Goal: Information Seeking & Learning: Check status

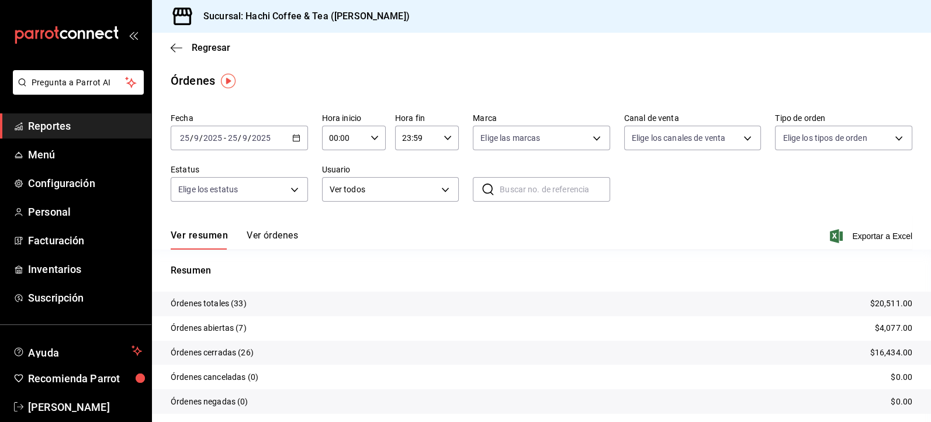
click at [110, 132] on span "Reportes" at bounding box center [85, 126] width 114 height 16
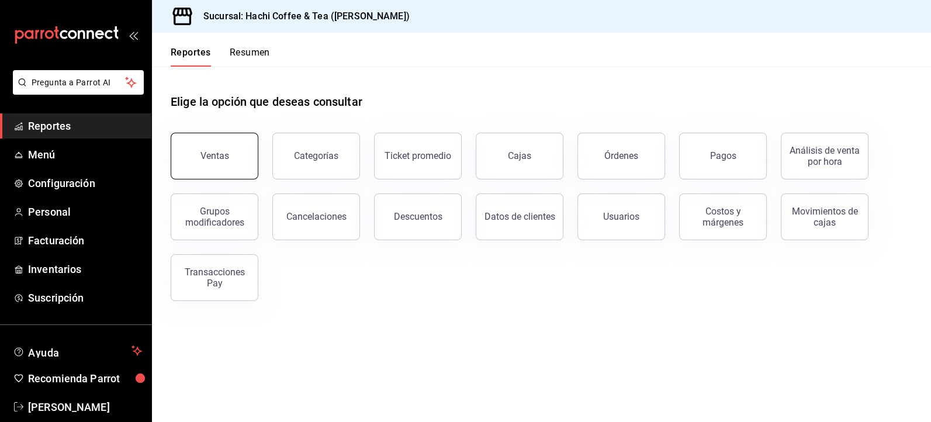
click at [230, 155] on button "Ventas" at bounding box center [215, 156] width 88 height 47
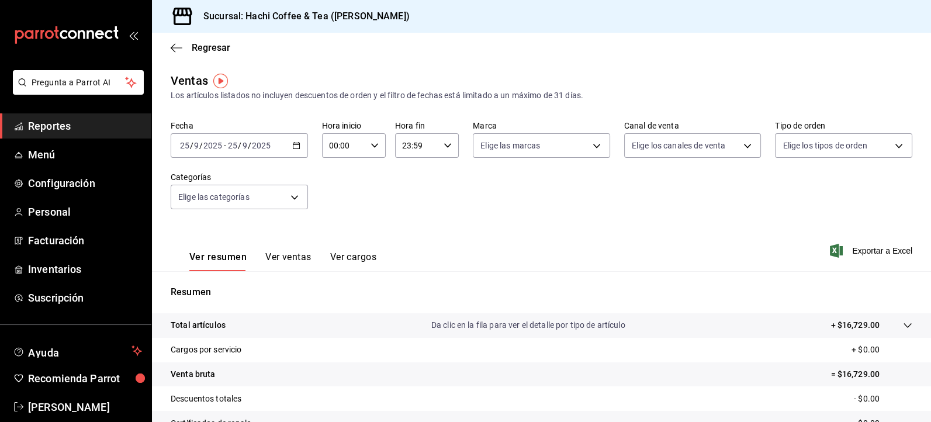
click at [298, 254] on button "Ver ventas" at bounding box center [288, 261] width 46 height 20
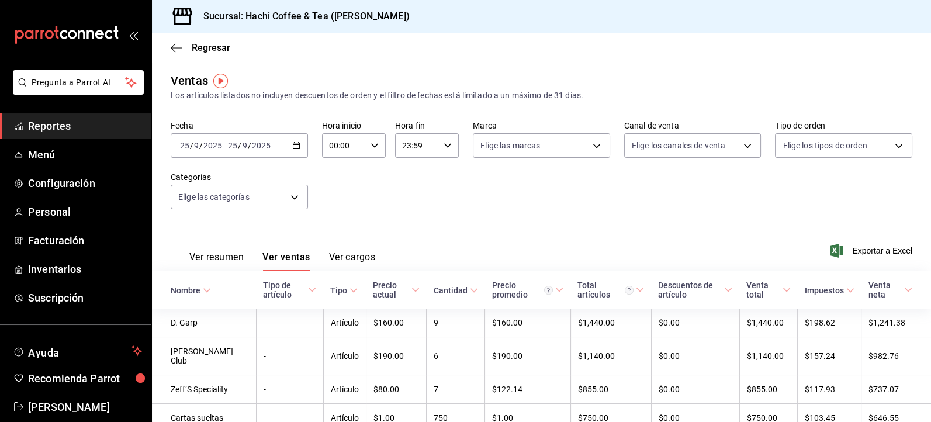
click at [113, 131] on span "Reportes" at bounding box center [85, 126] width 114 height 16
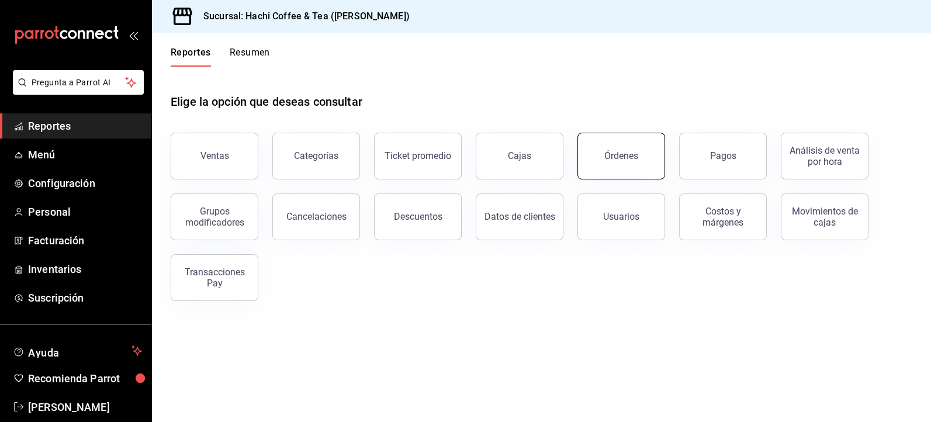
click at [612, 163] on button "Órdenes" at bounding box center [622, 156] width 88 height 47
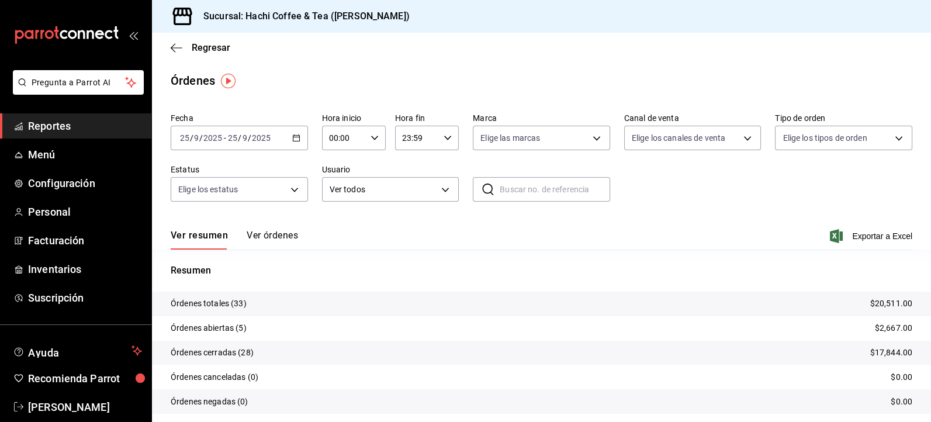
click at [269, 236] on button "Ver órdenes" at bounding box center [272, 240] width 51 height 20
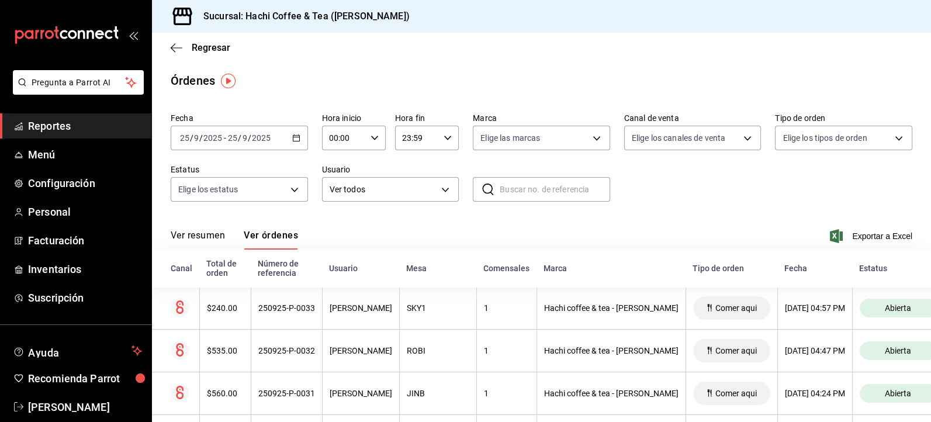
click at [63, 124] on span "Reportes" at bounding box center [85, 126] width 114 height 16
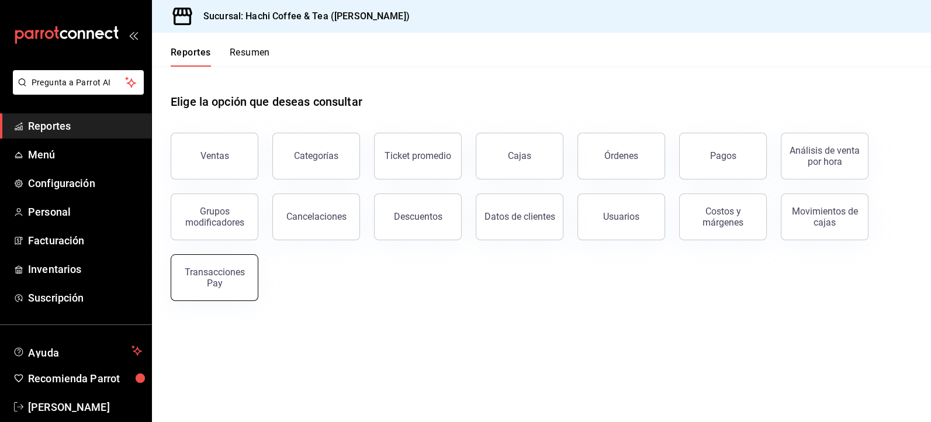
click at [227, 276] on div "Transacciones Pay" at bounding box center [214, 278] width 72 height 22
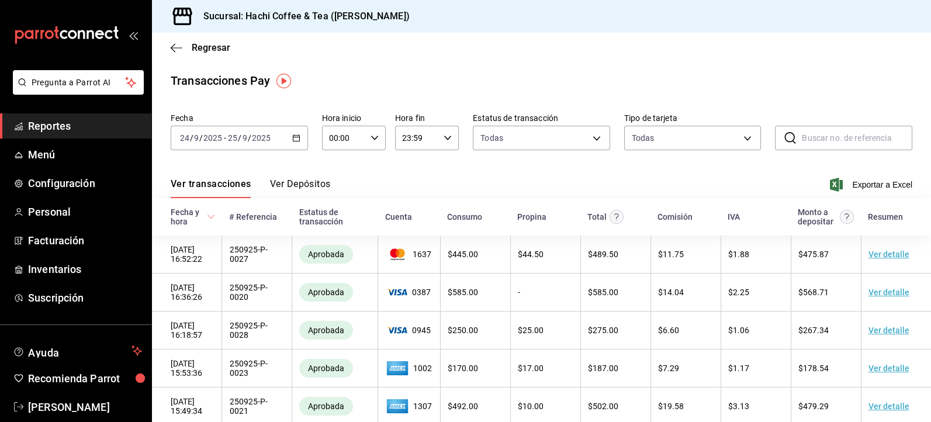
click at [304, 183] on button "Ver Depósitos" at bounding box center [300, 188] width 61 height 20
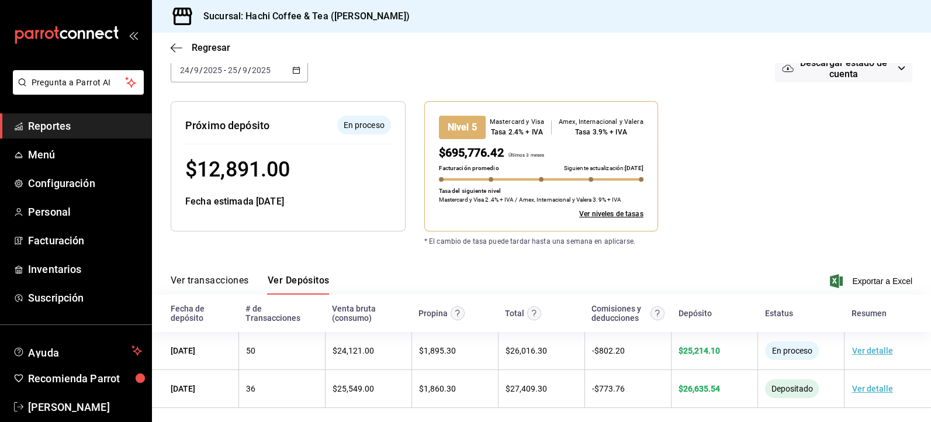
scroll to position [96, 0]
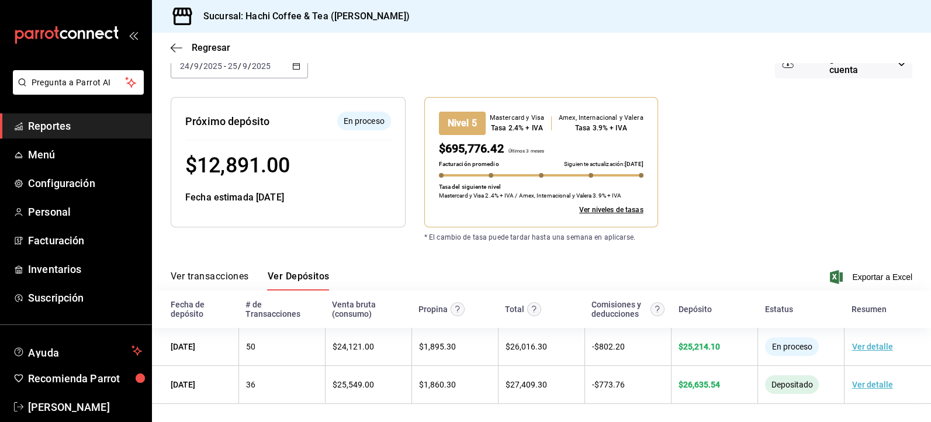
click at [93, 123] on span "Reportes" at bounding box center [85, 126] width 114 height 16
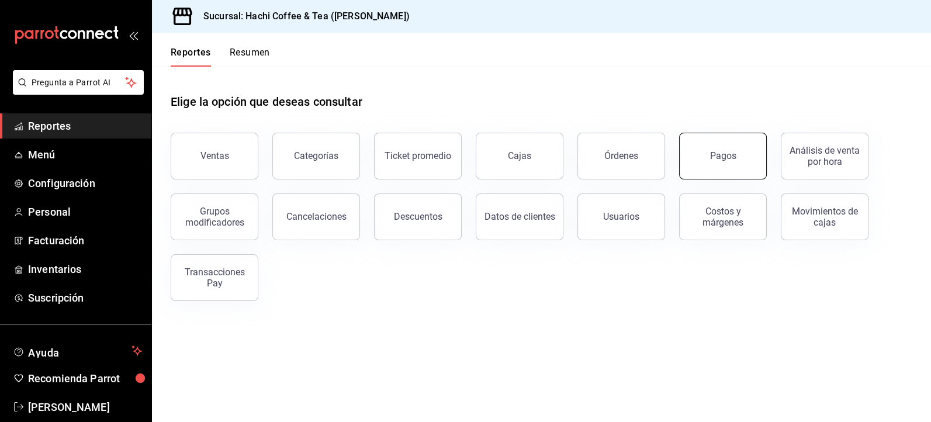
click at [721, 172] on button "Pagos" at bounding box center [723, 156] width 88 height 47
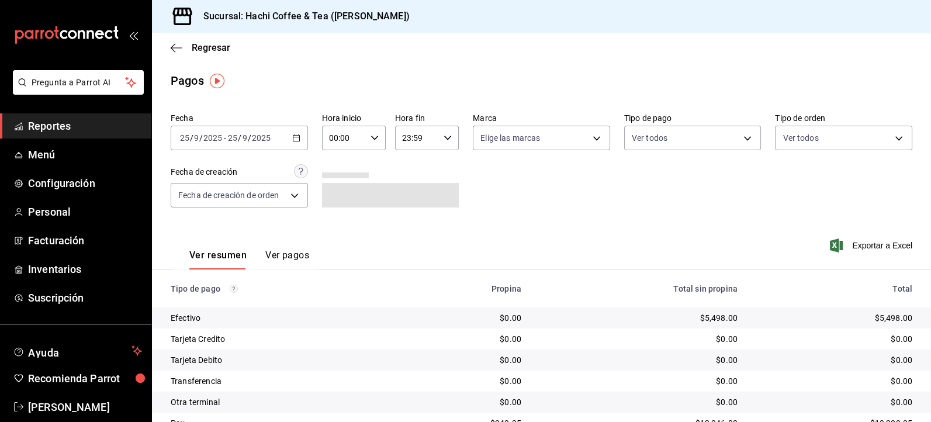
click at [276, 256] on button "Ver pagos" at bounding box center [287, 260] width 44 height 20
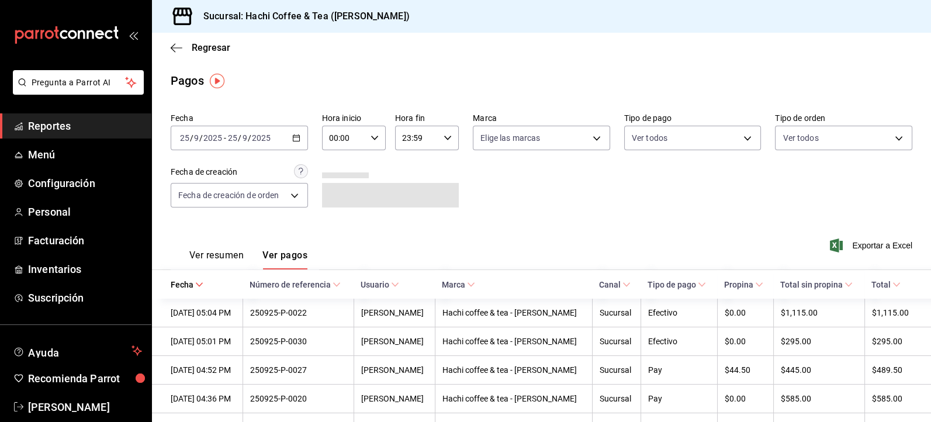
click at [226, 253] on button "Ver resumen" at bounding box center [216, 260] width 54 height 20
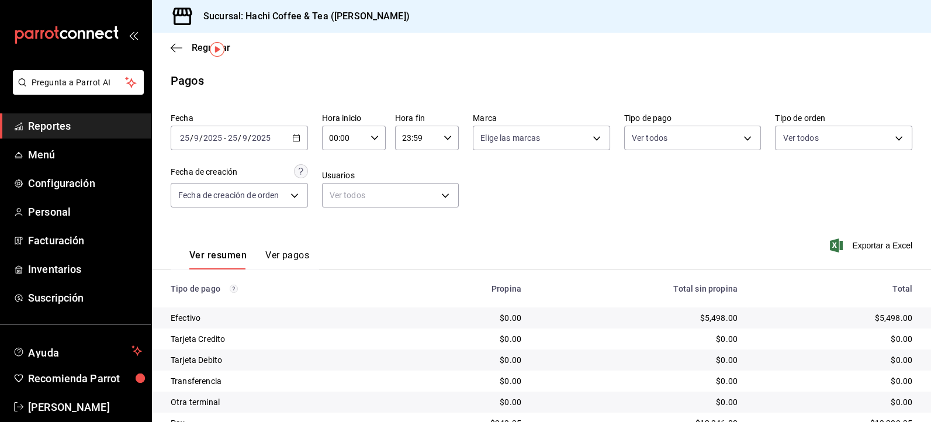
scroll to position [51, 0]
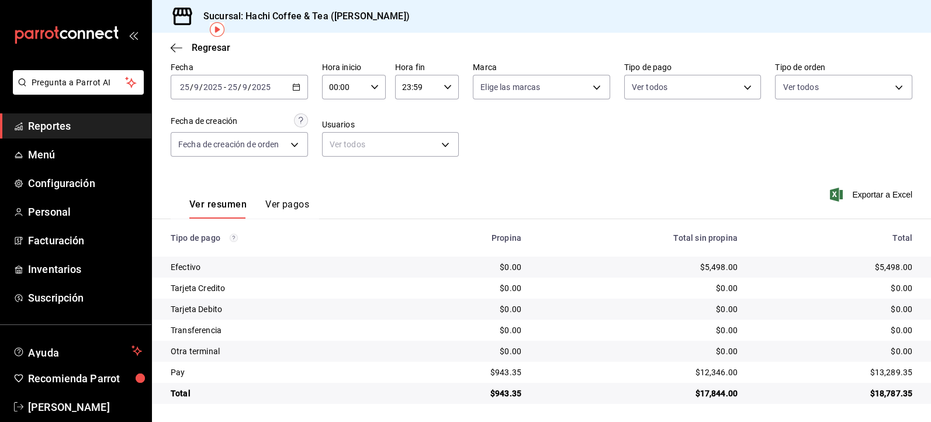
click at [289, 206] on button "Ver pagos" at bounding box center [287, 209] width 44 height 20
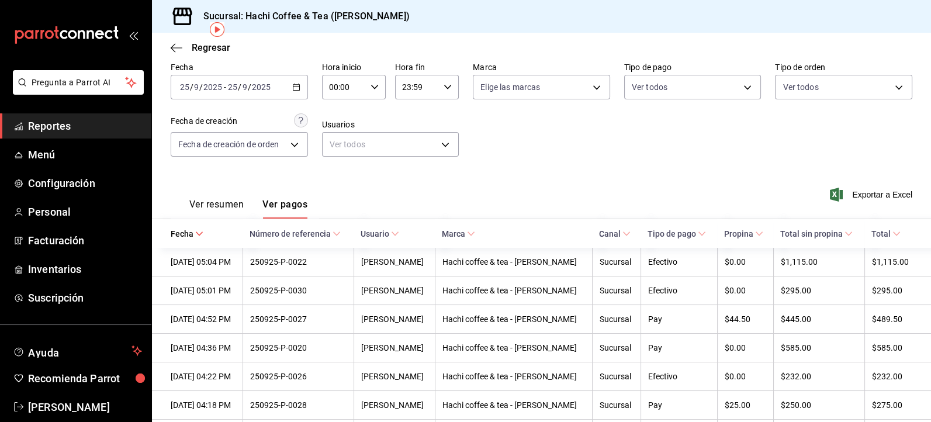
click at [698, 233] on icon at bounding box center [702, 234] width 8 height 8
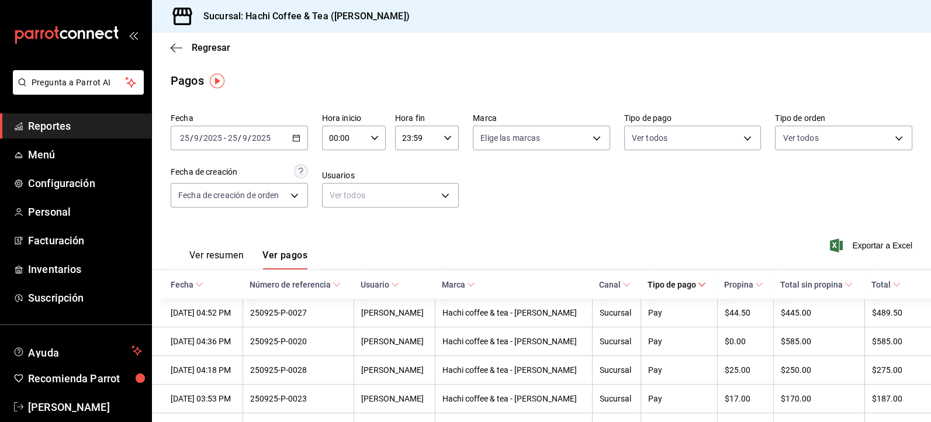
click at [61, 131] on span "Reportes" at bounding box center [85, 126] width 114 height 16
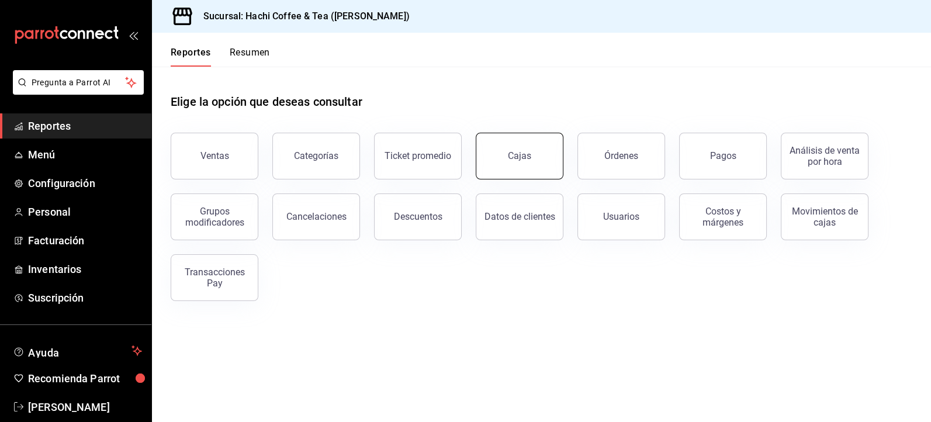
click at [519, 156] on div "Cajas" at bounding box center [520, 156] width 24 height 14
